Goal: Task Accomplishment & Management: Complete application form

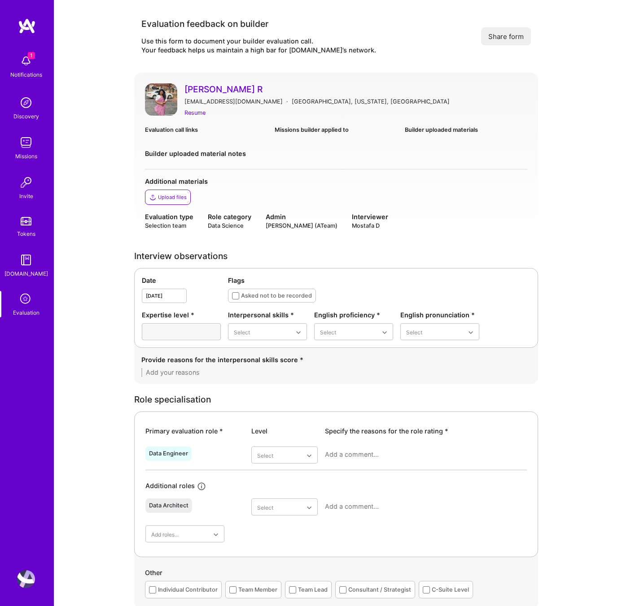
click at [32, 110] on img at bounding box center [26, 103] width 18 height 18
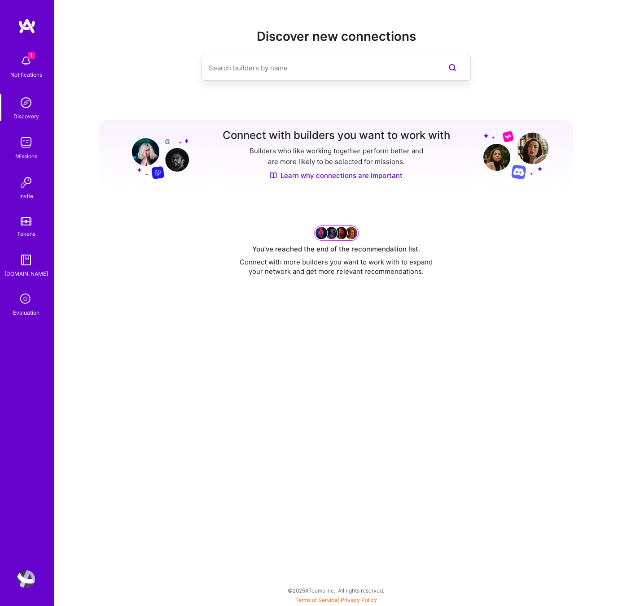
click at [26, 304] on icon at bounding box center [25, 299] width 17 height 17
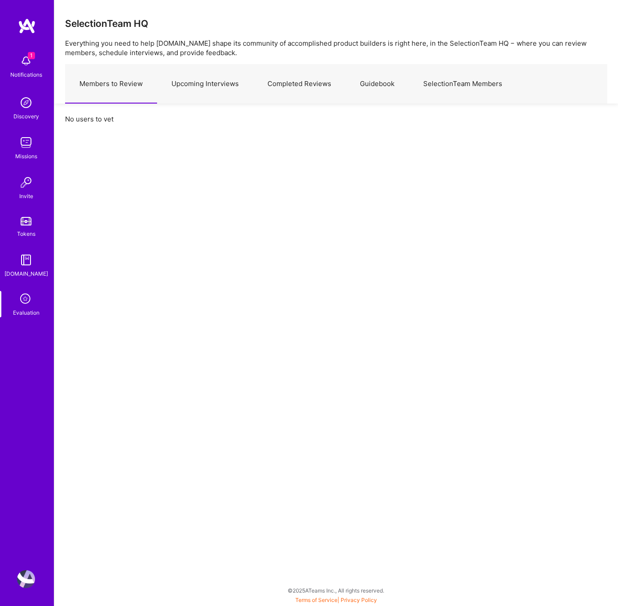
click at [217, 84] on link "Upcoming Interviews" at bounding box center [205, 84] width 96 height 39
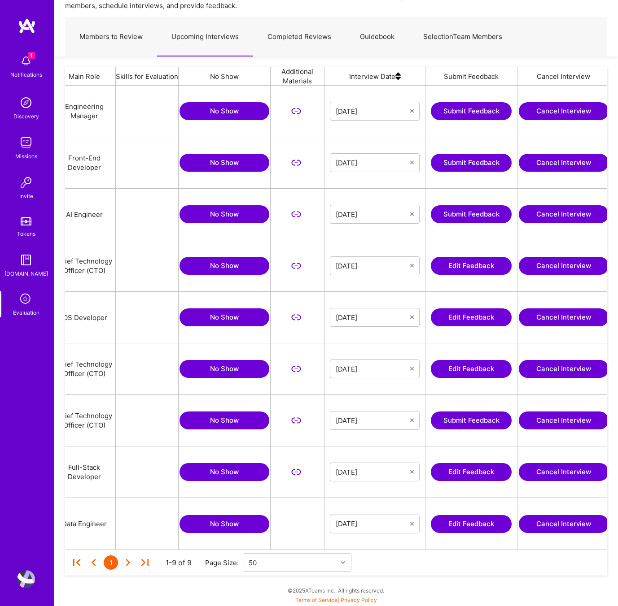
scroll to position [0, 174]
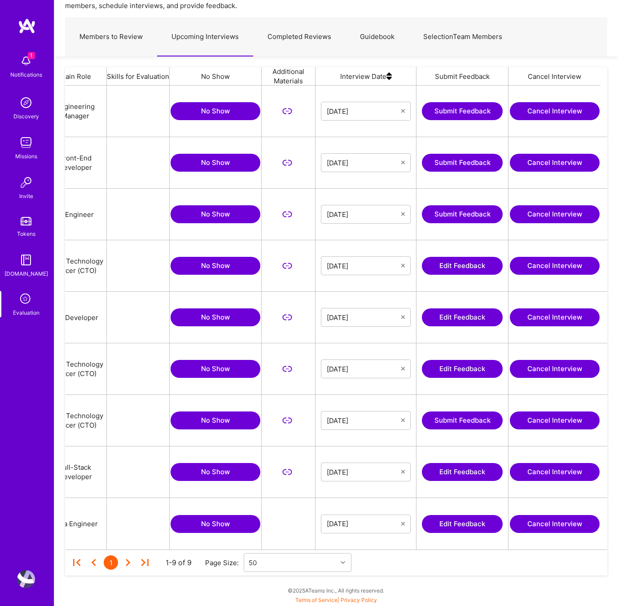
click at [448, 320] on button "Edit Feedback" at bounding box center [462, 318] width 81 height 18
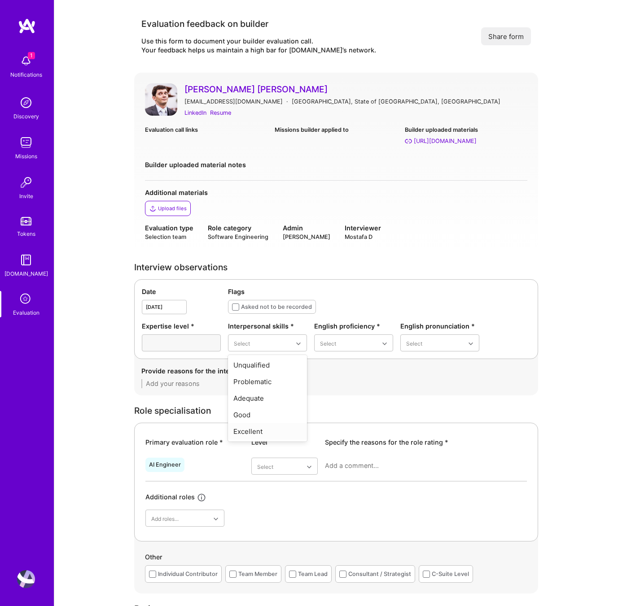
click at [250, 431] on div "Excellent" at bounding box center [267, 431] width 79 height 17
click at [345, 416] on div "Native or functionally native" at bounding box center [353, 420] width 79 height 26
click at [425, 395] on div "Good" at bounding box center [439, 398] width 79 height 17
click at [253, 382] on textarea at bounding box center [335, 383] width 389 height 9
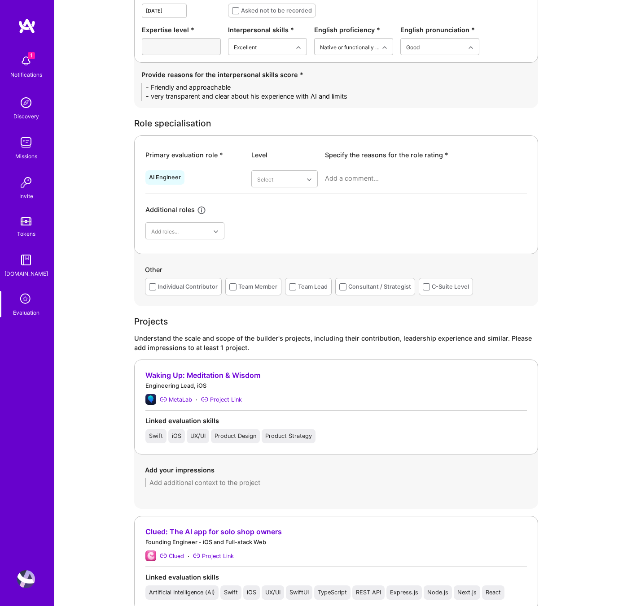
scroll to position [333, 0]
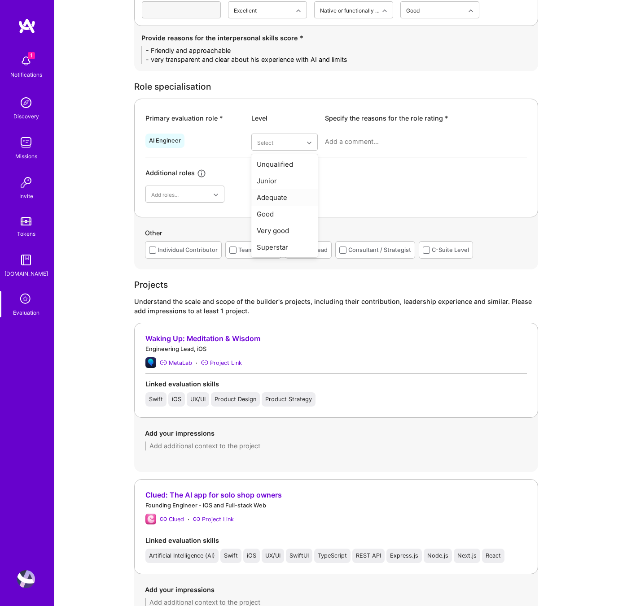
type textarea "- Friendly and approachable - very transparent and clear about his experience w…"
click at [271, 199] on div "Adequate" at bounding box center [284, 197] width 66 height 17
click at [377, 139] on textarea at bounding box center [426, 141] width 202 height 9
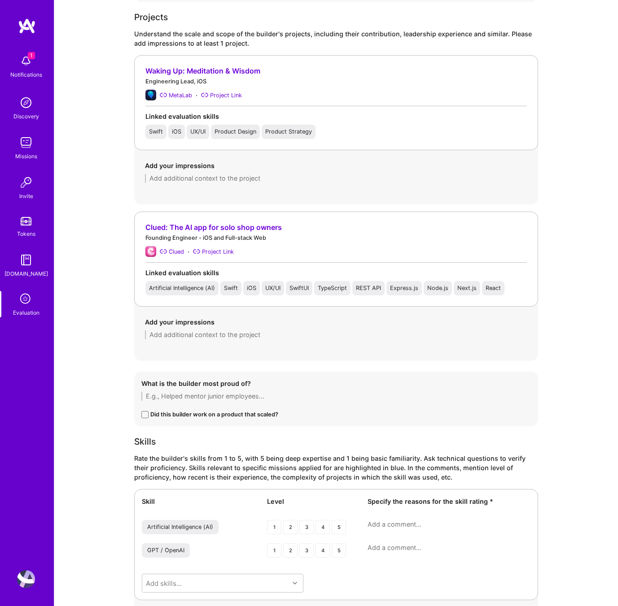
scroll to position [661, 0]
type textarea "On the AI side, he has only one expeirence integrating mobile app with OPenAI f…"
click at [220, 336] on textarea at bounding box center [336, 335] width 382 height 9
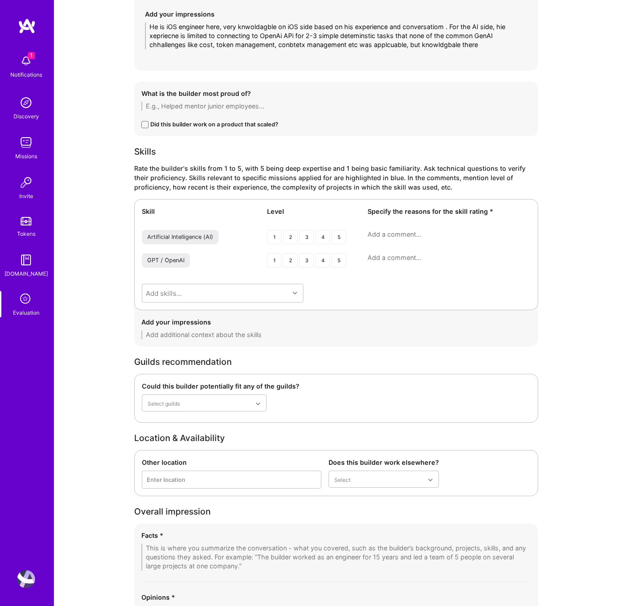
scroll to position [983, 0]
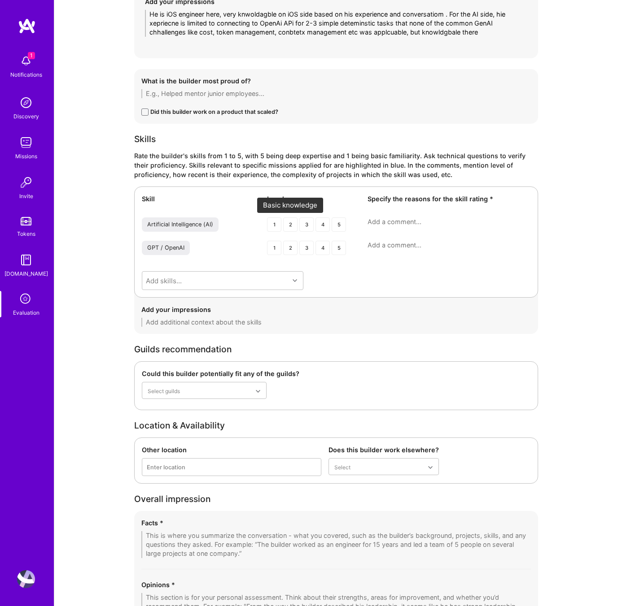
type textarea "He is iOS engineer here, very knwoldagble on iOS side based on his experience a…"
click at [289, 226] on div "2" at bounding box center [290, 225] width 14 height 14
click at [401, 221] on textarea at bounding box center [448, 222] width 163 height 9
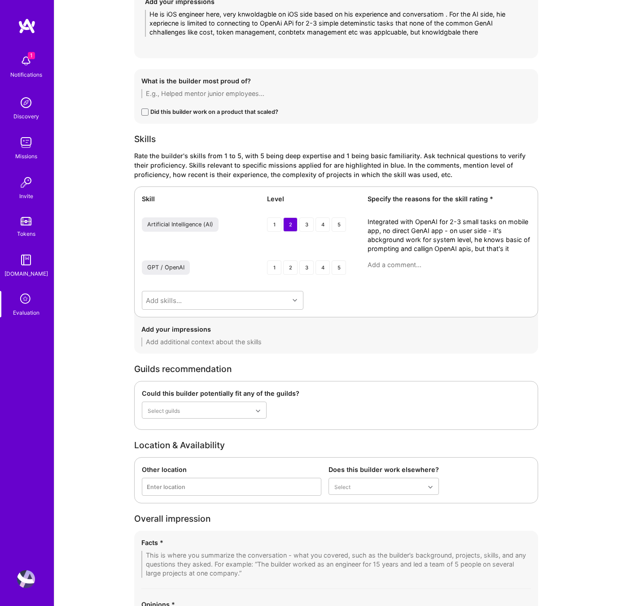
scroll to position [990, 0]
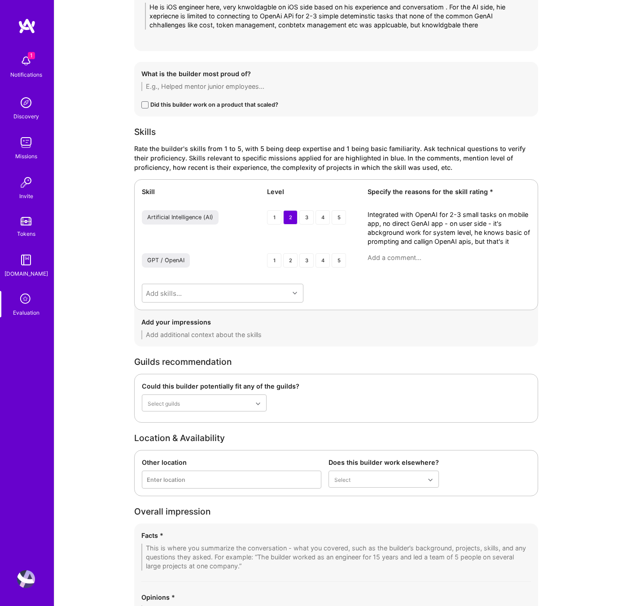
type textarea "Integrated with OpenAI for 2-3 small tasks on mobile app, no direct GenAI app -…"
click at [382, 260] on textarea at bounding box center [448, 257] width 163 height 9
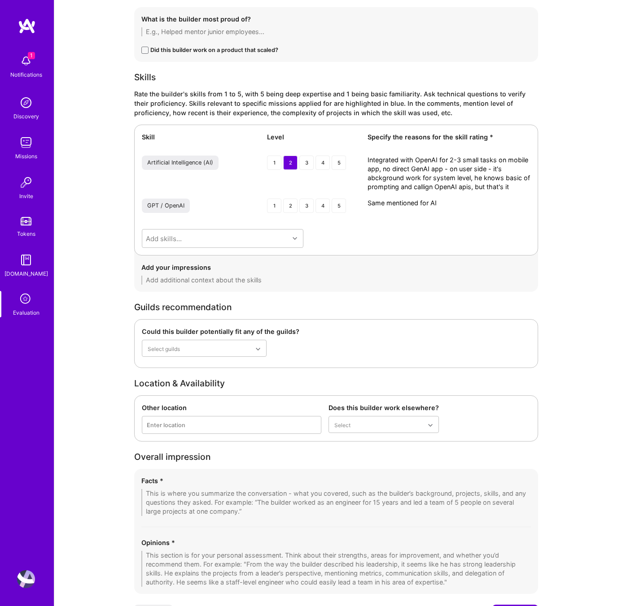
scroll to position [1094, 0]
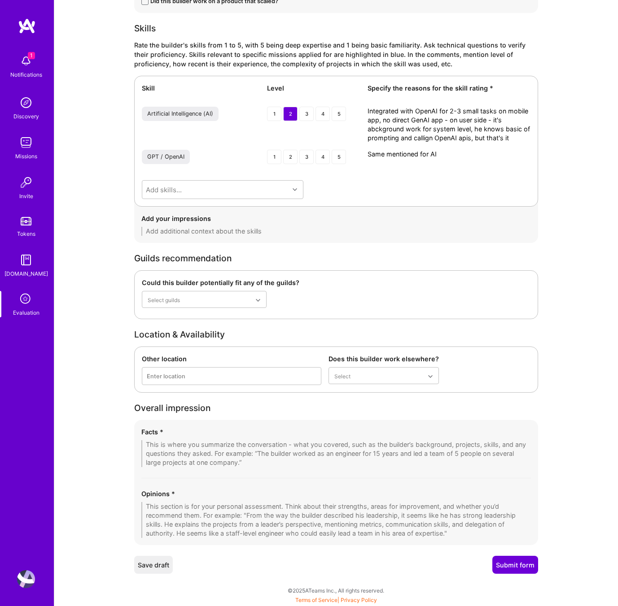
type textarea "Same mentioned for AI"
click at [172, 501] on div "Opinions *" at bounding box center [335, 513] width 389 height 49
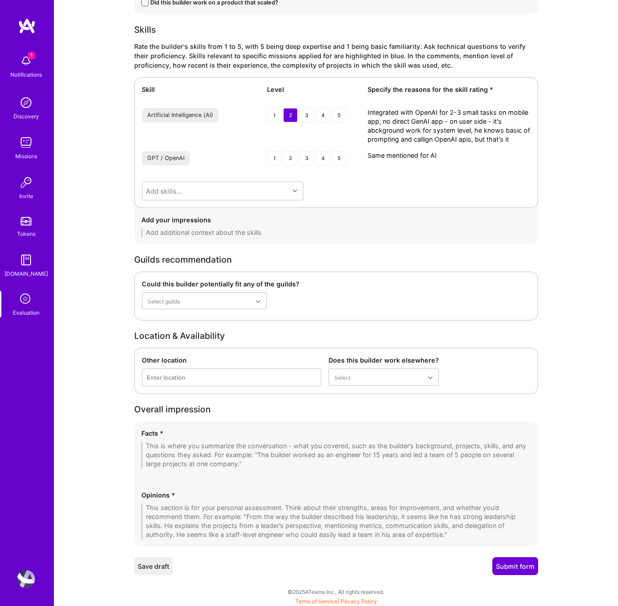
click at [171, 509] on textarea at bounding box center [335, 522] width 389 height 36
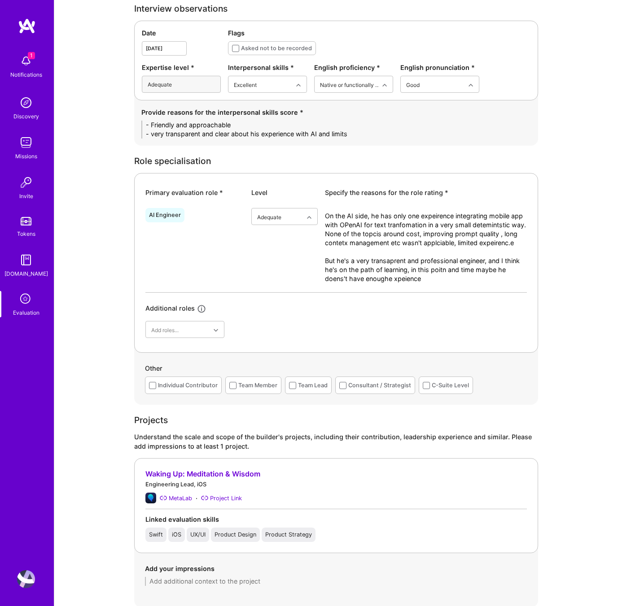
scroll to position [201, 0]
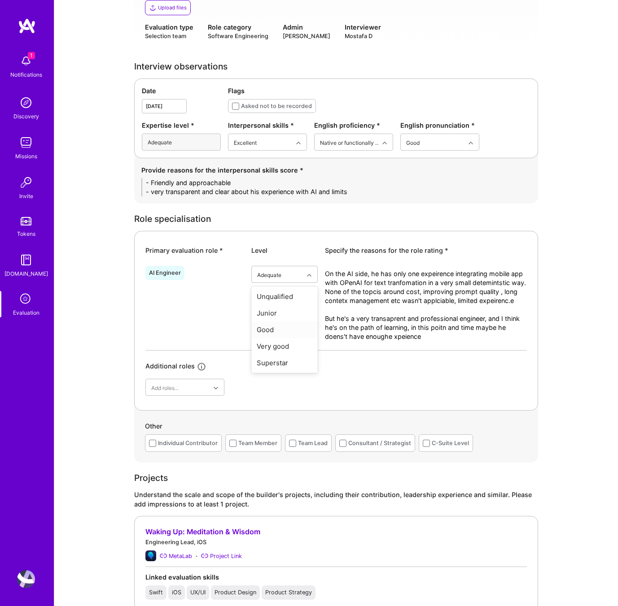
click at [284, 330] on div "Good" at bounding box center [284, 330] width 66 height 17
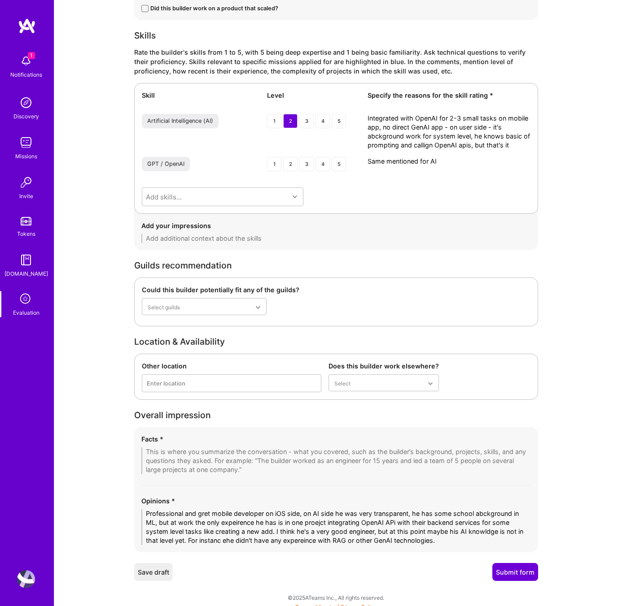
scroll to position [1094, 0]
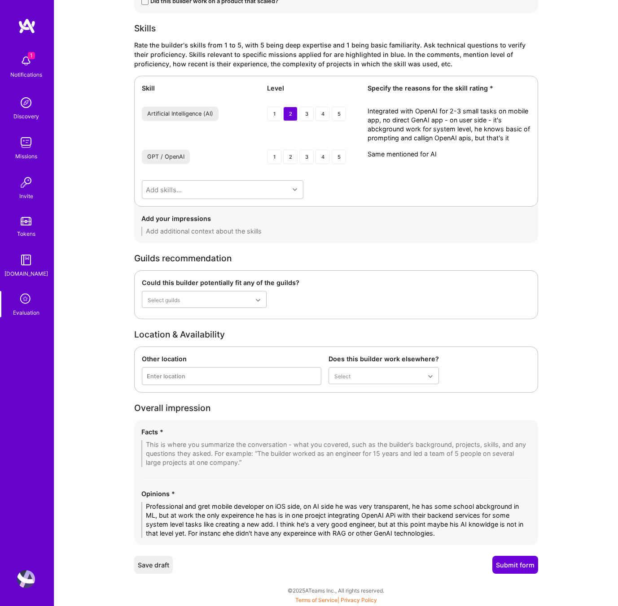
click at [449, 533] on textarea "Professional and gret mobile developer on iOS side, on AI side he was very tran…" at bounding box center [335, 520] width 389 height 36
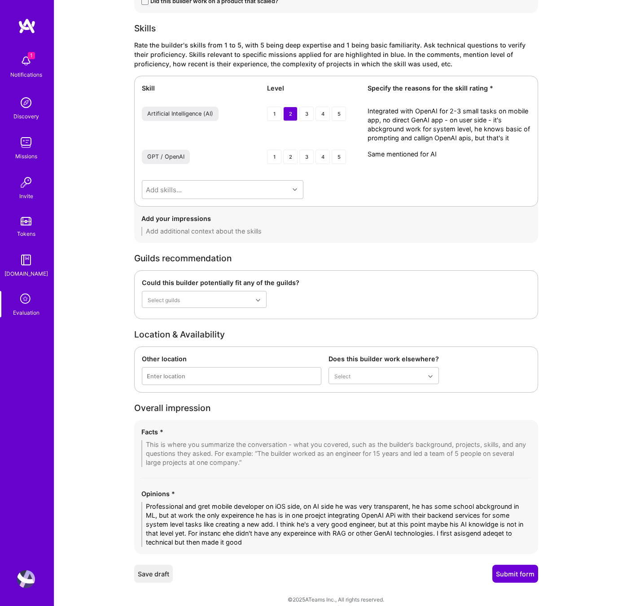
drag, startPoint x: 439, startPoint y: 532, endPoint x: 490, endPoint y: 570, distance: 63.2
type textarea "Professional and gret mobile developer on iOS side, on AI side he was very tran…"
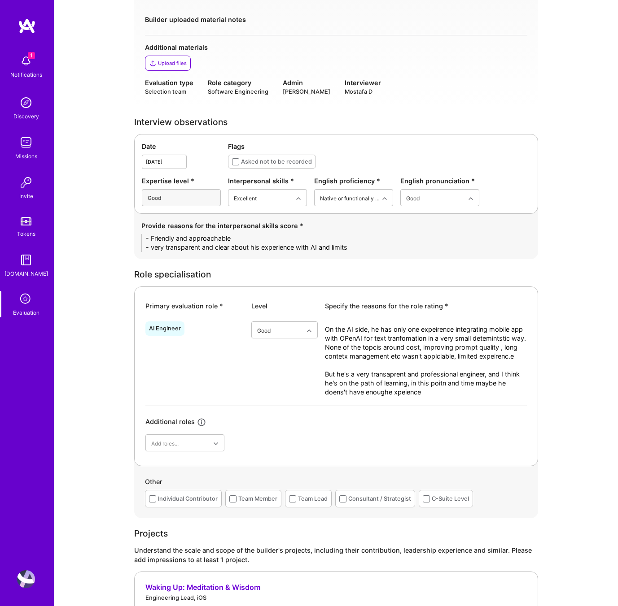
scroll to position [125, 0]
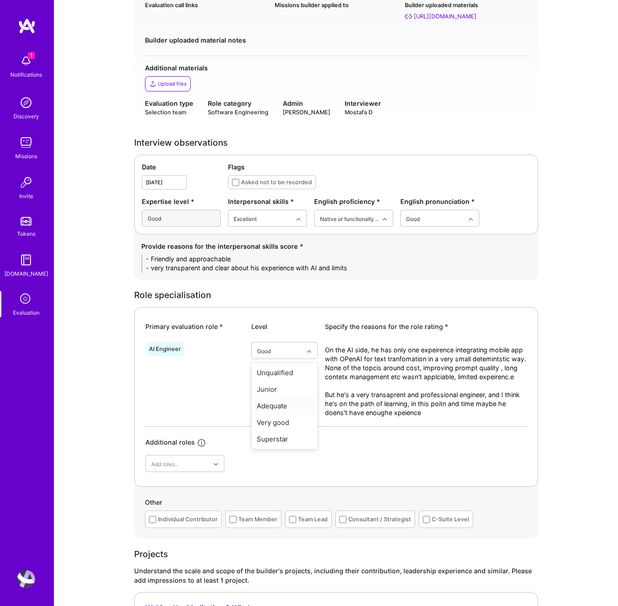
click at [283, 405] on div "Adequate" at bounding box center [284, 406] width 66 height 17
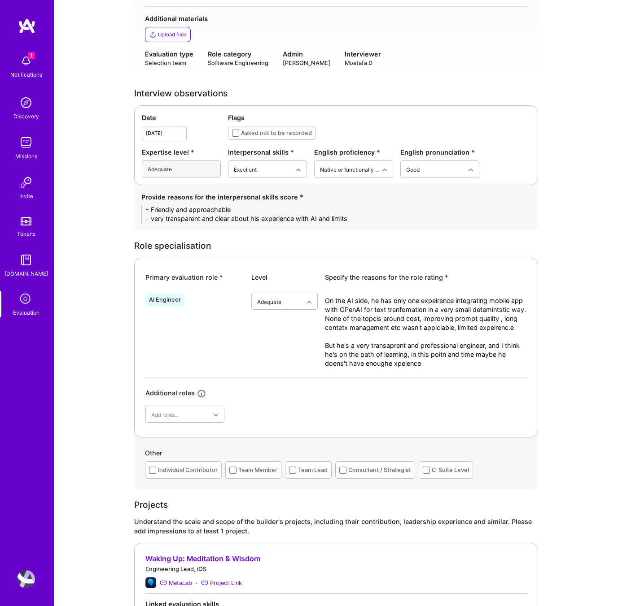
scroll to position [0, 0]
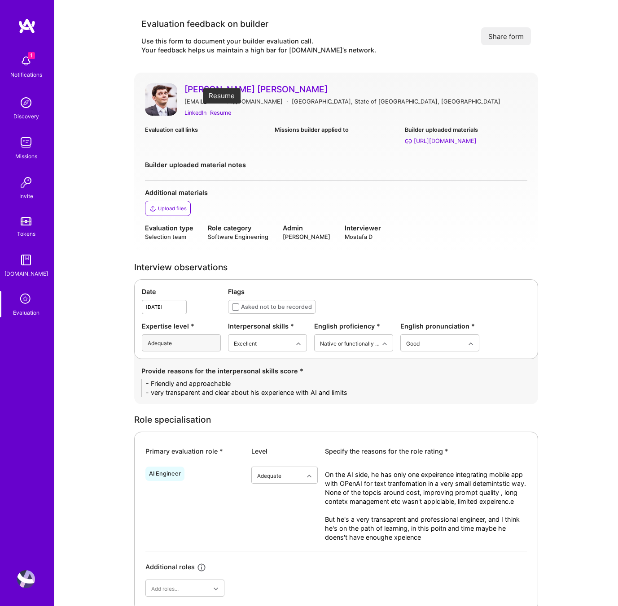
click at [221, 111] on div "Resume" at bounding box center [220, 112] width 21 height 9
click at [234, 139] on div "Evaluation call links" at bounding box center [206, 135] width 122 height 21
click at [224, 131] on div "Evaluation call links" at bounding box center [206, 129] width 122 height 9
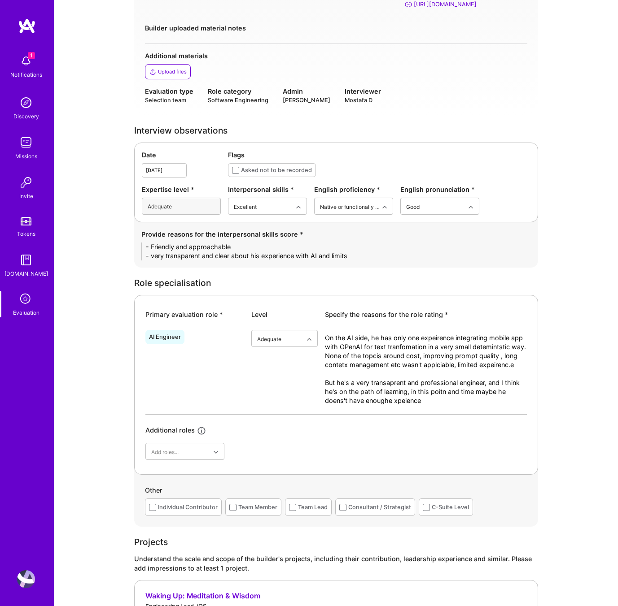
scroll to position [218, 0]
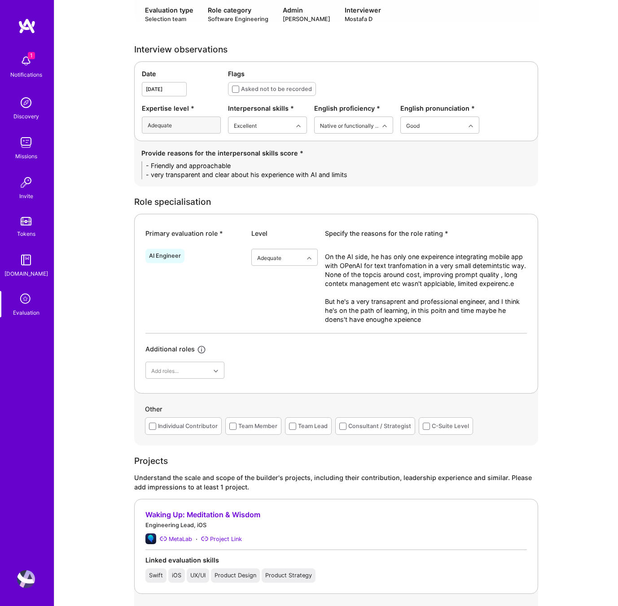
drag, startPoint x: 349, startPoint y: 176, endPoint x: 75, endPoint y: 166, distance: 274.7
paste textarea "• Friendly, approachable, and easy to engage with throughout the conversation. …"
drag, startPoint x: 175, startPoint y: 166, endPoint x: 100, endPoint y: 166, distance: 74.5
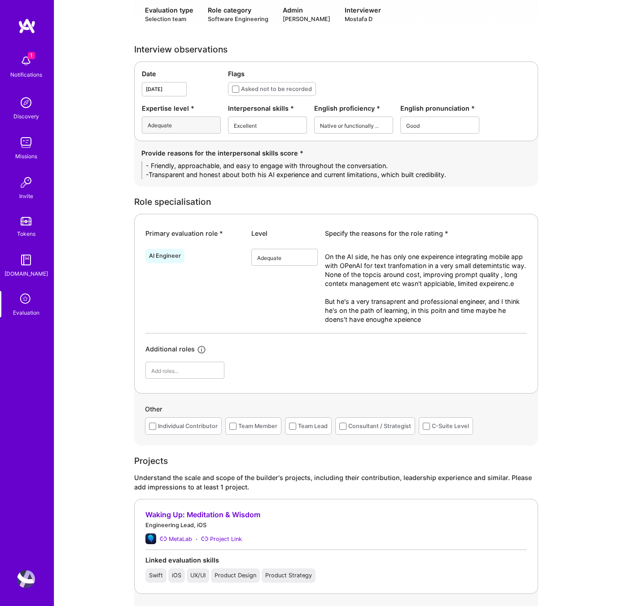
type textarea "- Friendly, approachable, and easy to engage with throughout the conversation. …"
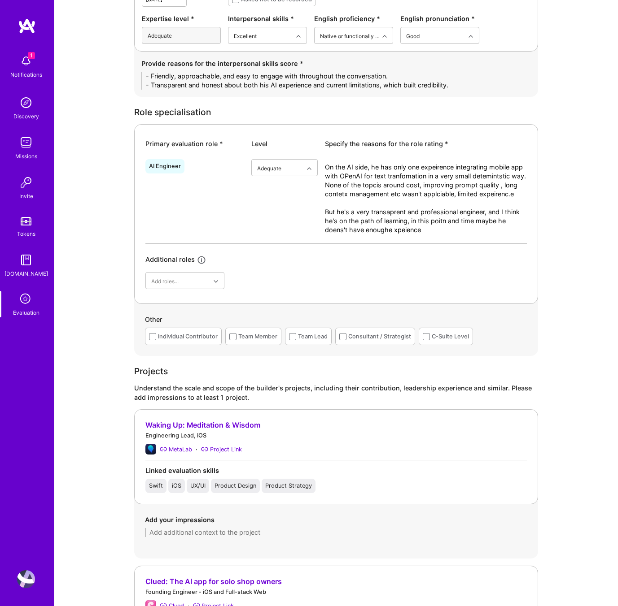
scroll to position [306, 0]
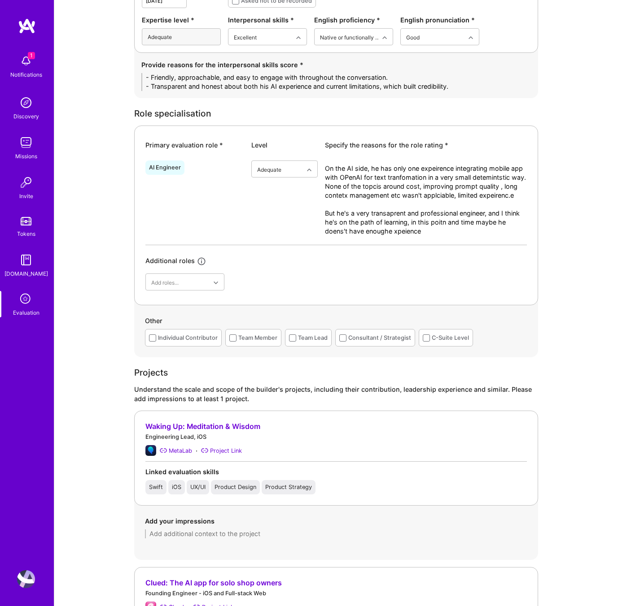
type textarea "- Friendly, approachable, and easy to engage with throughout the conversation. …"
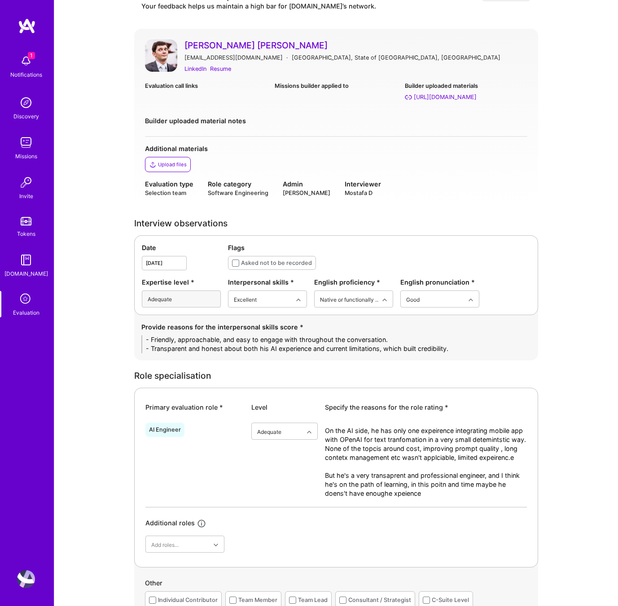
scroll to position [0, 0]
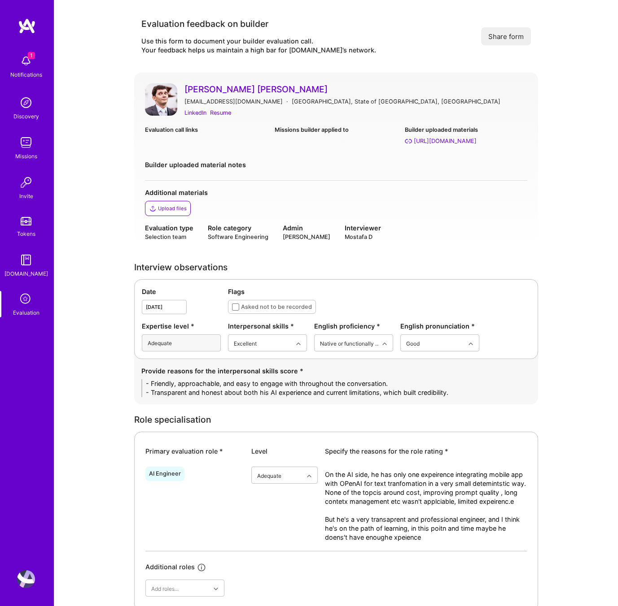
click at [309, 90] on link "[PERSON_NAME] [PERSON_NAME]" at bounding box center [355, 89] width 343 height 12
click at [174, 207] on div "Upload files" at bounding box center [172, 208] width 29 height 7
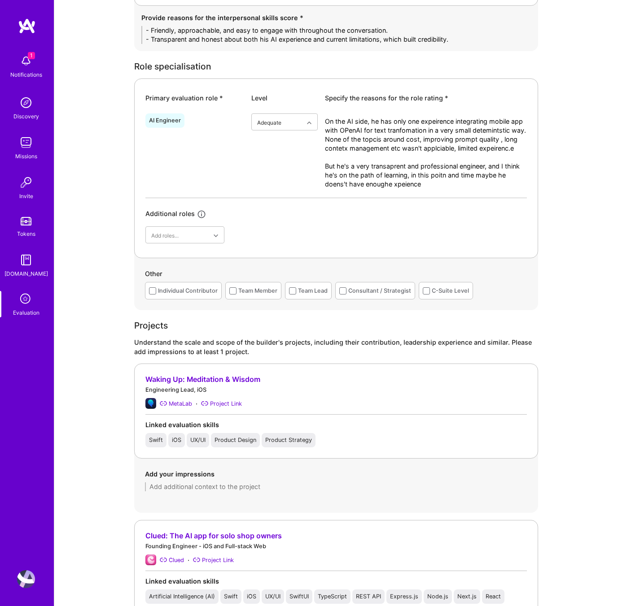
scroll to position [282, 0]
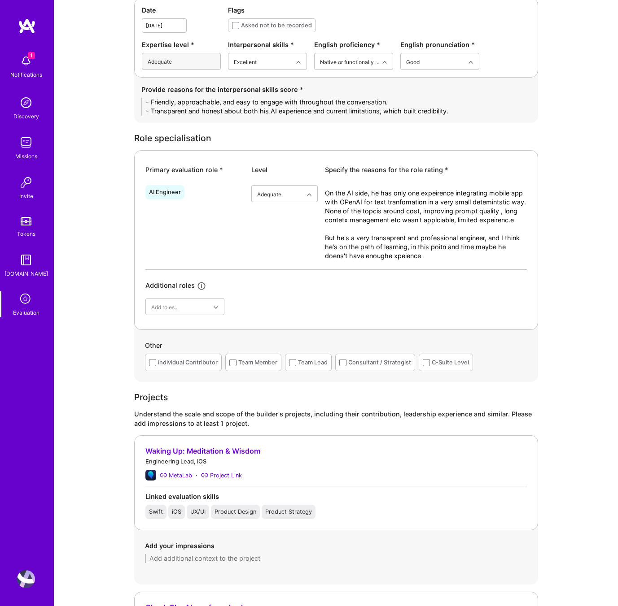
drag, startPoint x: 416, startPoint y: 262, endPoint x: 314, endPoint y: 183, distance: 128.6
click at [314, 183] on div "AI Engineer option Adequate, selected. Select is focused ,type to refine list, …" at bounding box center [335, 226] width 381 height 88
paste textarea "is main hands-on experience is integrating a mobile app with OpenAI for text tr…"
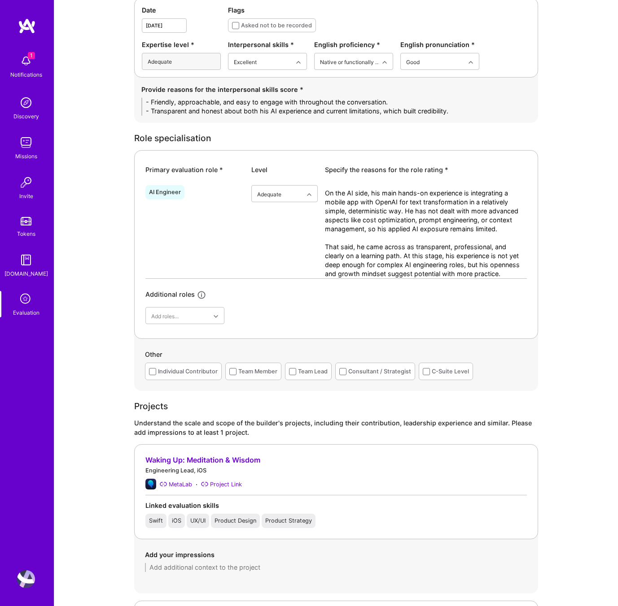
scroll to position [0, 0]
click at [392, 266] on textarea "On the AI side, his main hands-on experience is integrating a mobile app with O…" at bounding box center [426, 234] width 202 height 90
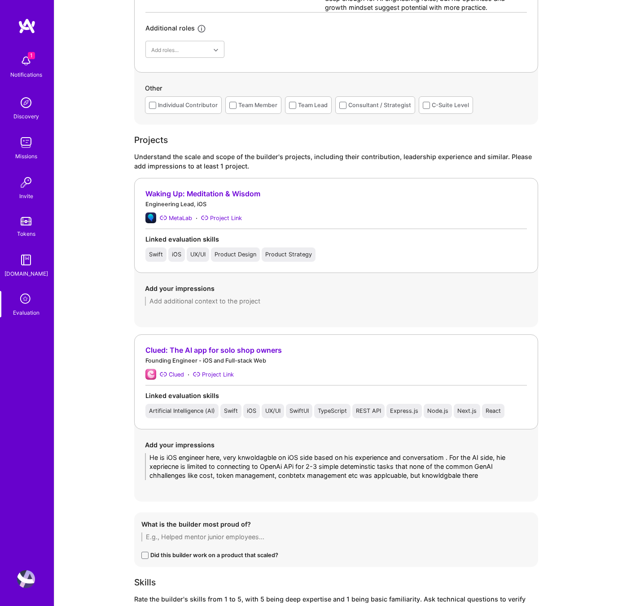
scroll to position [606, 0]
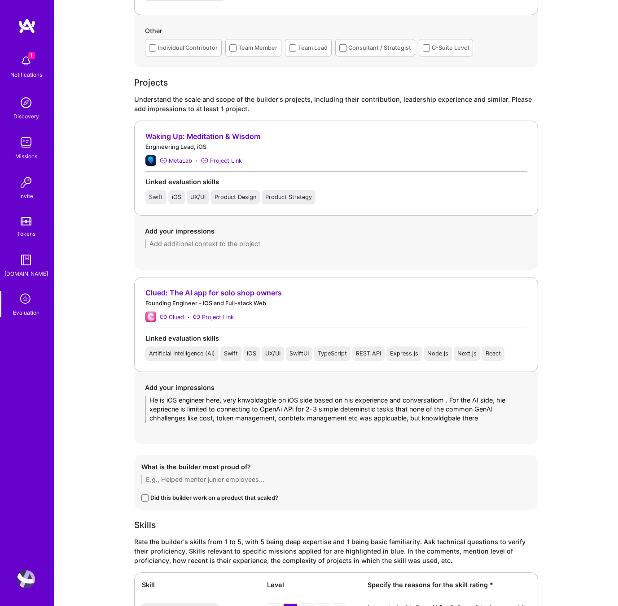
type textarea "On the AI side, his main hands-on experience is integrating a mobile app with O…"
click at [467, 420] on div "Add your impressions He is iOS engineer here, very knwoldagble on iOS side base…" at bounding box center [336, 402] width 404 height 61
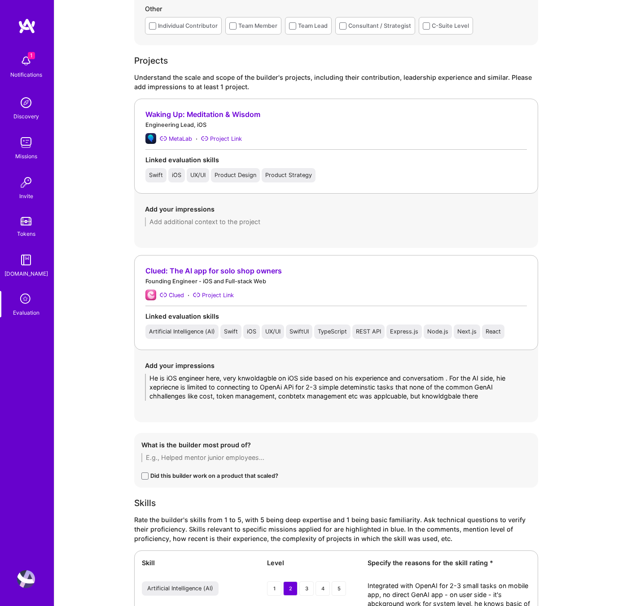
scroll to position [628, 0]
click at [84, 357] on div "Evaluation feedback on builder Use this form to document your builder evaluatio…" at bounding box center [335, 221] width 563 height 1698
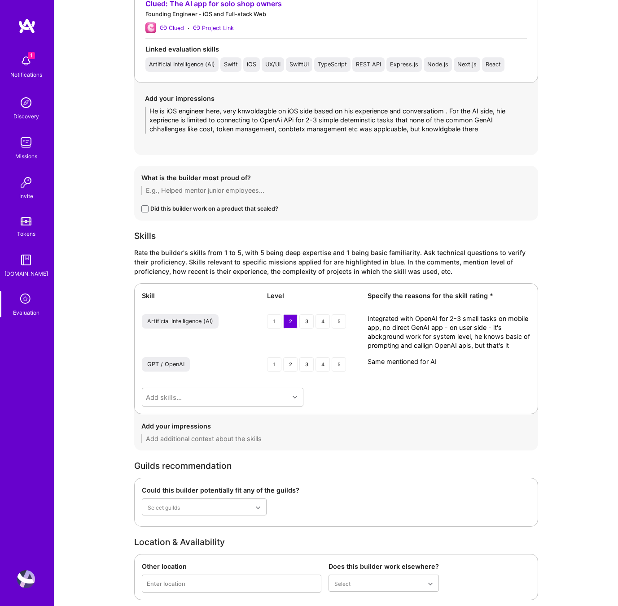
click at [442, 340] on textarea "Integrated with OpenAI for 2-3 small tasks on mobile app, no direct GenAI app -…" at bounding box center [448, 332] width 163 height 36
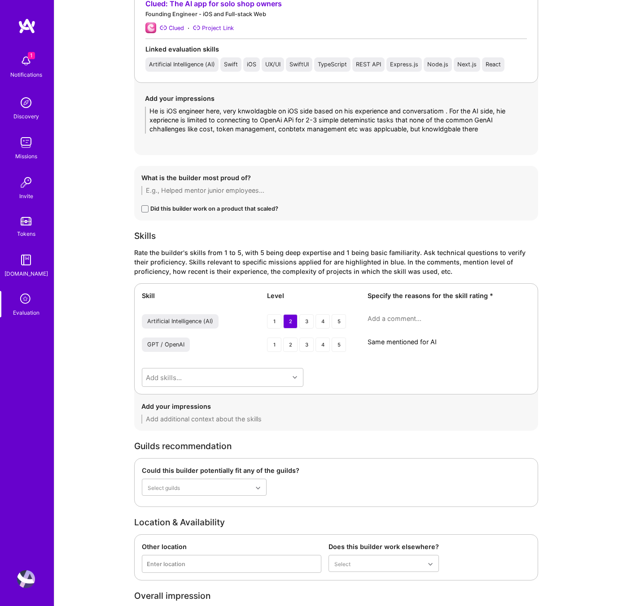
paste textarea "He was the iOS engineer on this project, clearly knowledgeable on the iOS side …"
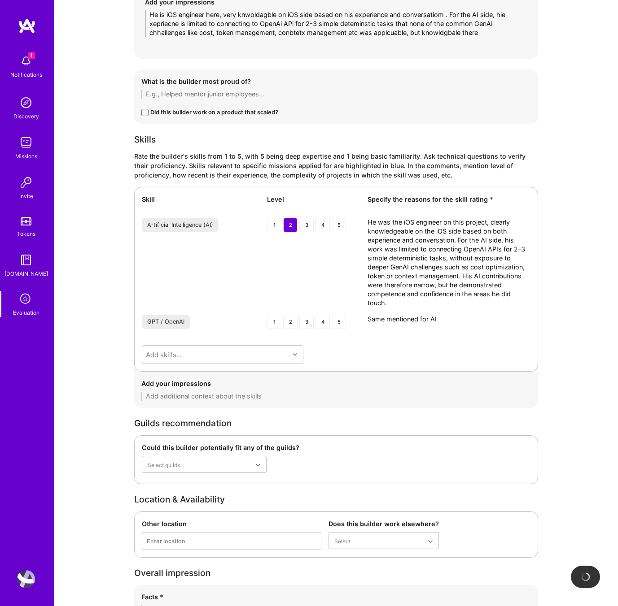
scroll to position [1156, 0]
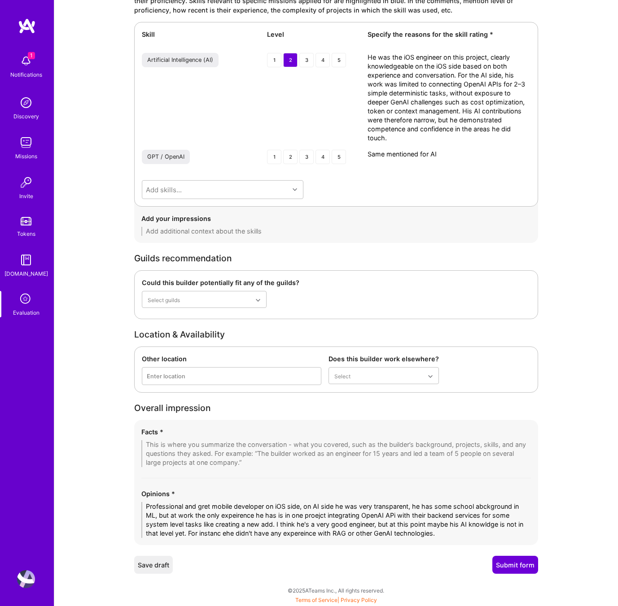
click at [393, 122] on textarea "He was the iOS engineer on this project, clearly knowledgeable on the iOS side …" at bounding box center [448, 98] width 163 height 90
paste textarea "Integrated OpenAI for 2–3 small deterministic tasks within a mobile app. No exp…"
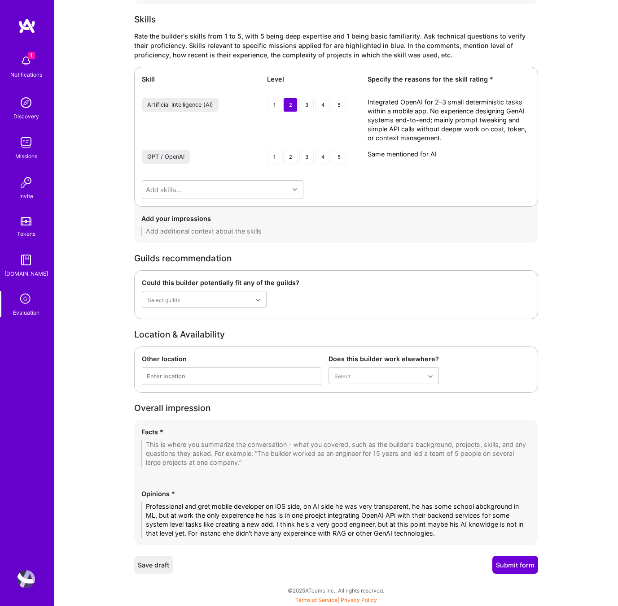
scroll to position [1111, 0]
type textarea "Integrated OpenAI for 2–3 small deterministic tasks within a mobile app. No exp…"
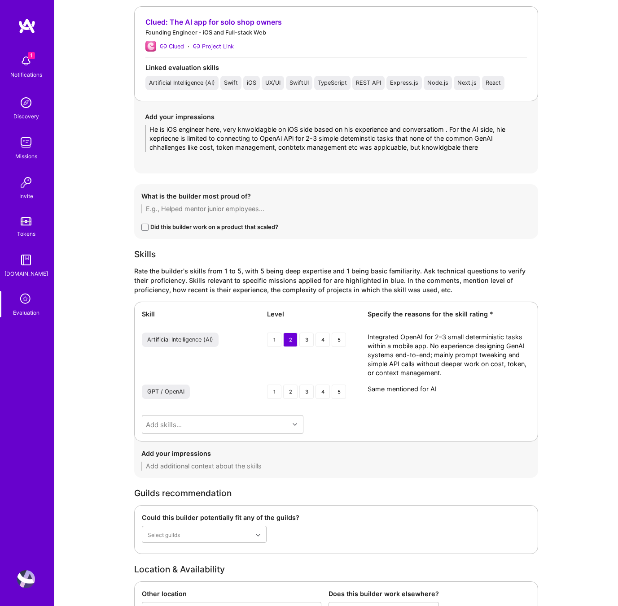
scroll to position [810, 0]
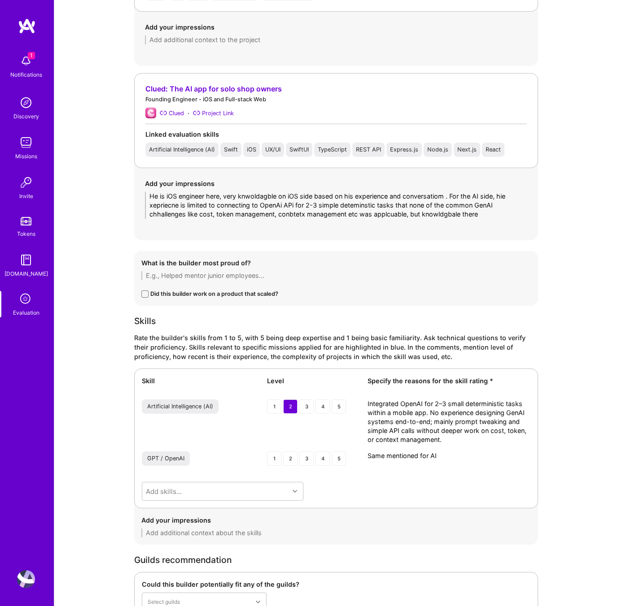
click at [274, 212] on textarea "He is iOS engineer here, very knwoldagble on iOS side based on his experience a…" at bounding box center [336, 205] width 382 height 27
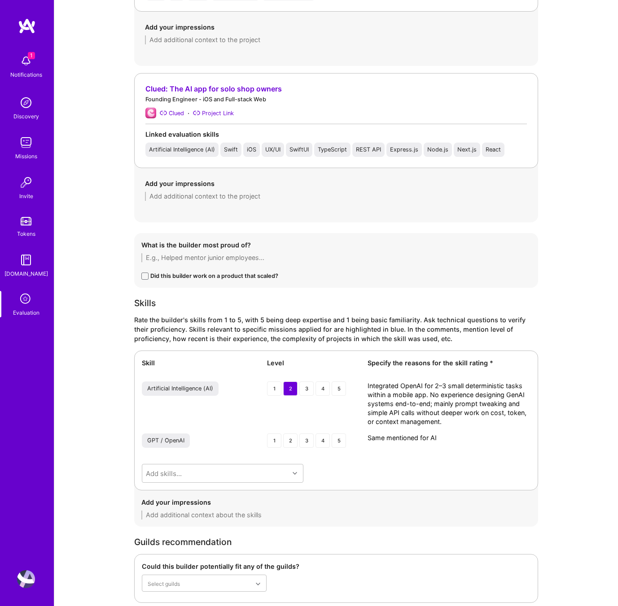
paste textarea "He was the iOS engineer on this project, clearly knowledgeable on the iOS side …"
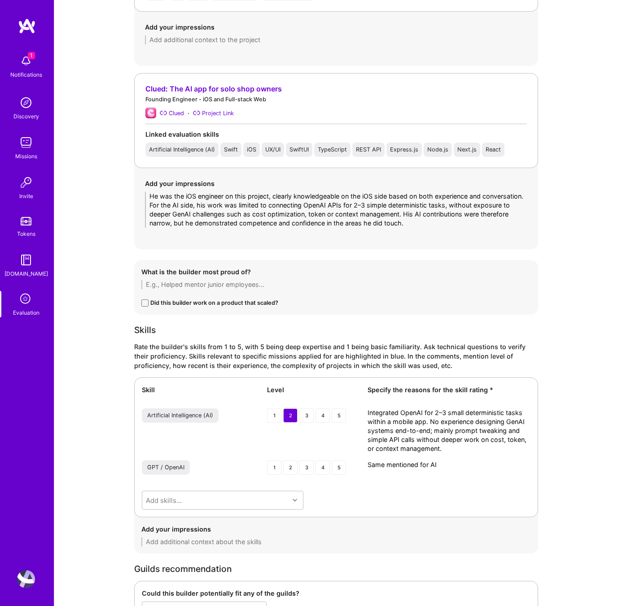
scroll to position [1120, 0]
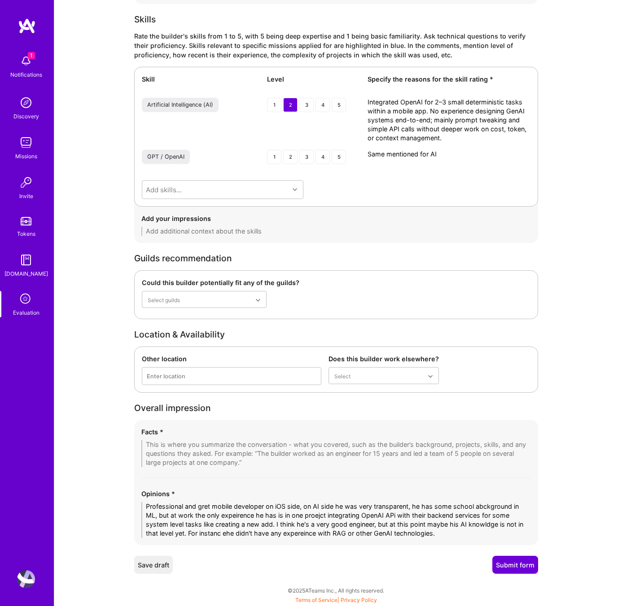
type textarea "He was the iOS engineer on this project, clearly knowledgeable on the iOS side …"
click at [290, 525] on textarea "Professional and gret mobile developer on iOS side, on AI side he was very tran…" at bounding box center [335, 520] width 389 height 36
paste textarea "Cezar is a strong and professional iOS/mobile engineer with clear communication…"
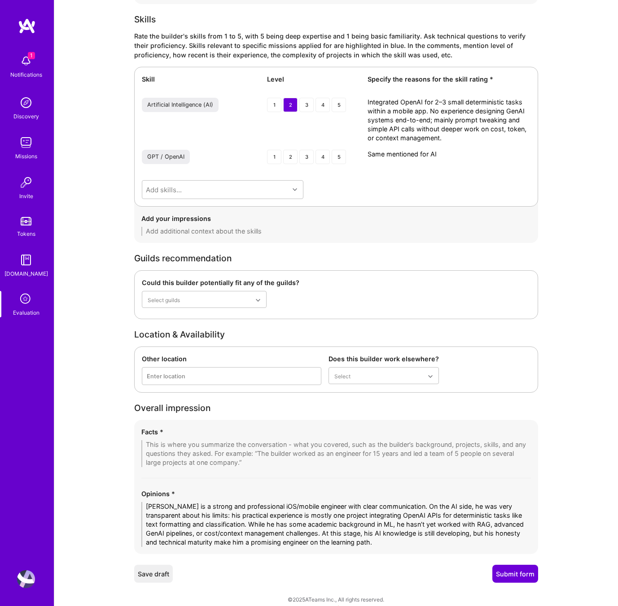
type textarea "Cezar is a strong and professional iOS/mobile engineer with clear communication…"
click at [165, 438] on div "Facts *" at bounding box center [335, 447] width 389 height 40
click at [166, 446] on textarea at bounding box center [335, 453] width 389 height 27
paste textarea "1- Strong iOS & Full-Stack Engineering Background Cezar is an experienced and p…"
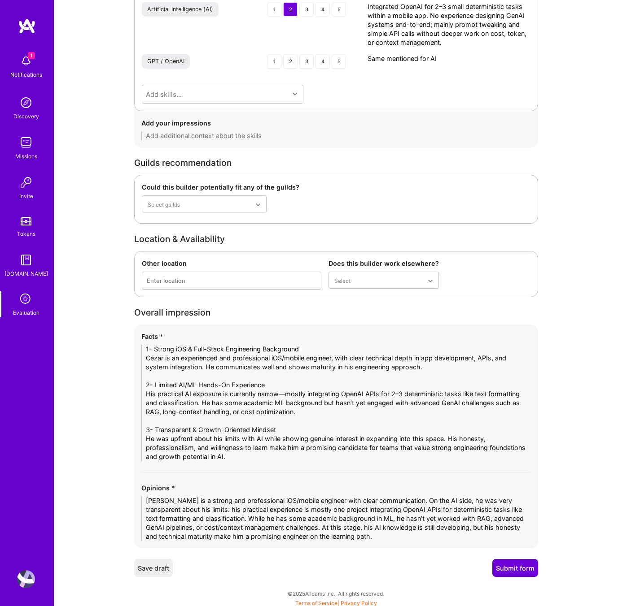
scroll to position [1219, 0]
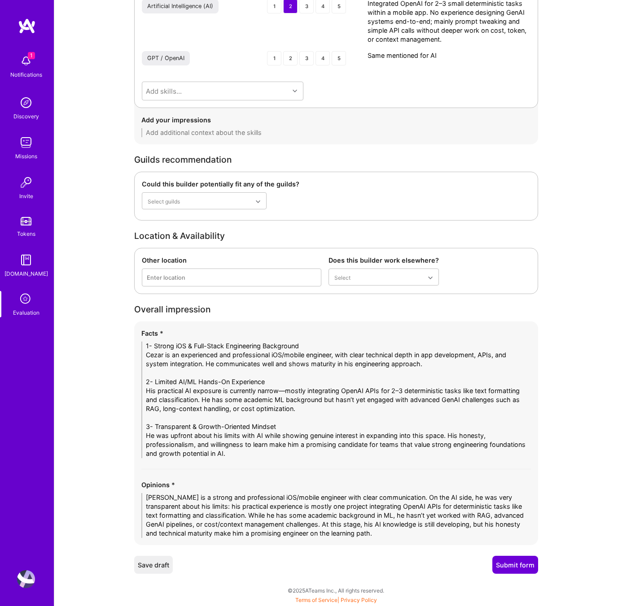
type textarea "1- Strong iOS & Full-Stack Engineering Background Cezar is an experienced and p…"
click at [516, 563] on button "Submit form" at bounding box center [515, 565] width 46 height 18
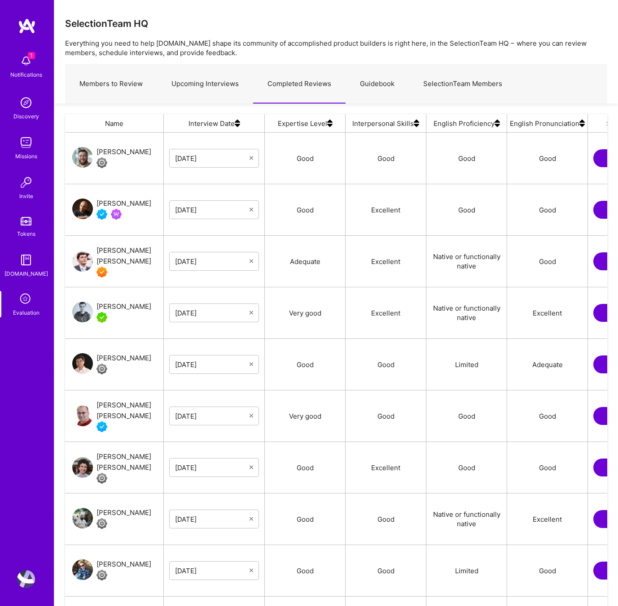
scroll to position [512, 542]
click at [125, 259] on div "[PERSON_NAME] [PERSON_NAME]" at bounding box center [129, 256] width 67 height 22
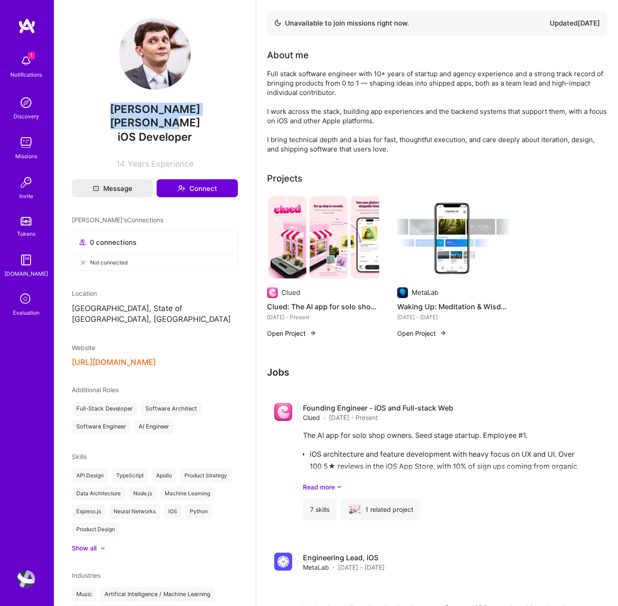
drag, startPoint x: 222, startPoint y: 107, endPoint x: 80, endPoint y: 110, distance: 141.8
click at [80, 110] on span "[PERSON_NAME] [PERSON_NAME]" at bounding box center [155, 116] width 166 height 27
drag, startPoint x: 175, startPoint y: 123, endPoint x: 78, endPoint y: 102, distance: 100.0
click at [78, 102] on div "Cezar Chiriboga Carvalho Pereira iOS Developer 14 Years Experience" at bounding box center [155, 93] width 166 height 151
copy span "[PERSON_NAME] [PERSON_NAME]"
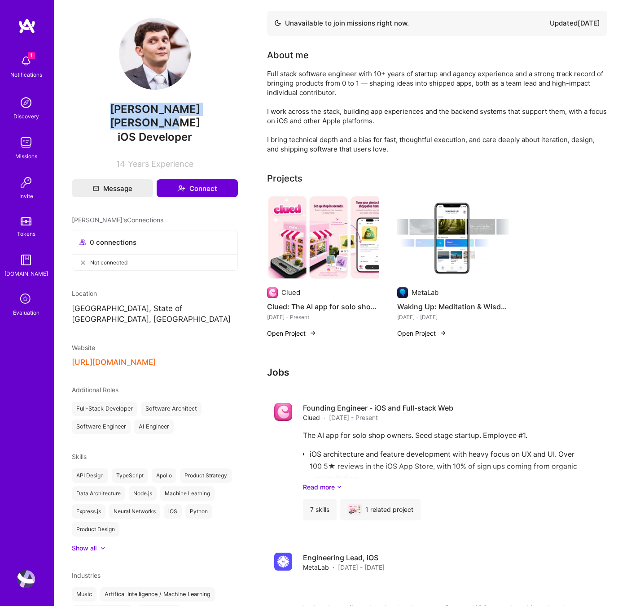
drag, startPoint x: 221, startPoint y: 110, endPoint x: 88, endPoint y: 111, distance: 132.3
click at [88, 111] on span "[PERSON_NAME] [PERSON_NAME]" at bounding box center [155, 116] width 166 height 27
copy span "[PERSON_NAME]"
